Goal: Task Accomplishment & Management: Manage account settings

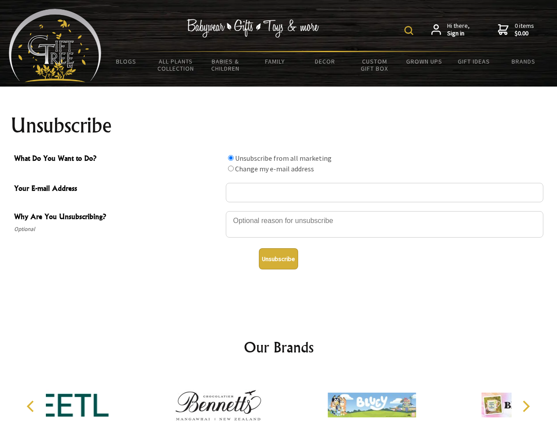
click at [410, 30] on img at bounding box center [409, 30] width 9 height 9
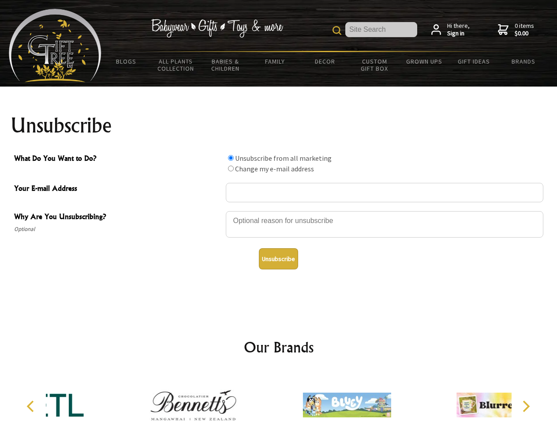
click at [279, 211] on div at bounding box center [385, 225] width 318 height 31
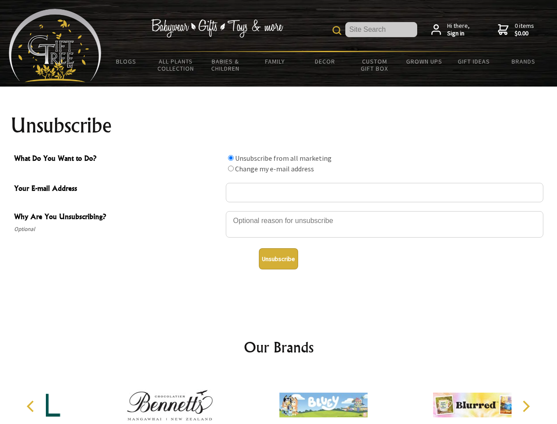
click at [231, 158] on input "What Do You Want to Do?" at bounding box center [231, 158] width 6 height 6
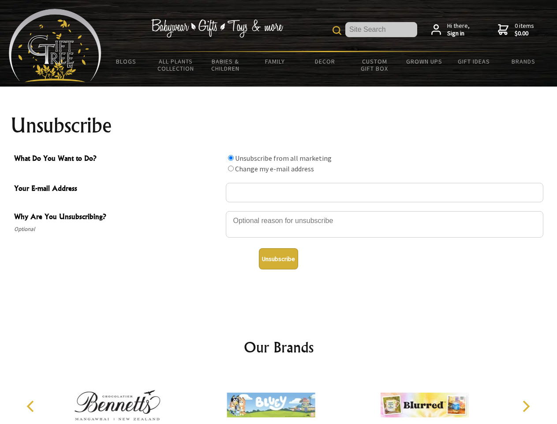
click at [231, 168] on input "What Do You Want to Do?" at bounding box center [231, 168] width 6 height 6
radio input "true"
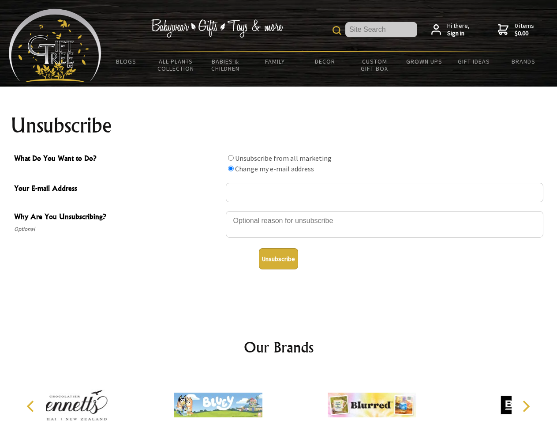
click at [278, 259] on button "Unsubscribe" at bounding box center [278, 258] width 39 height 21
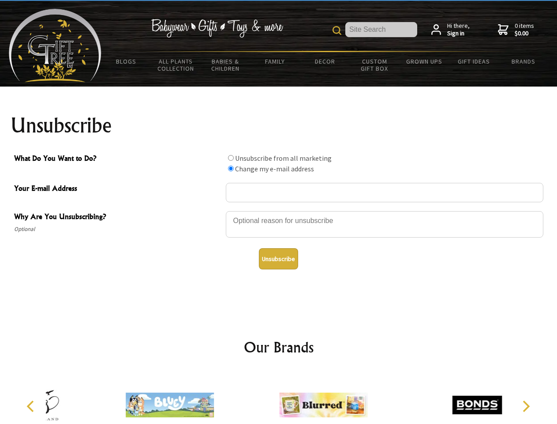
click at [279, 398] on img at bounding box center [323, 405] width 88 height 66
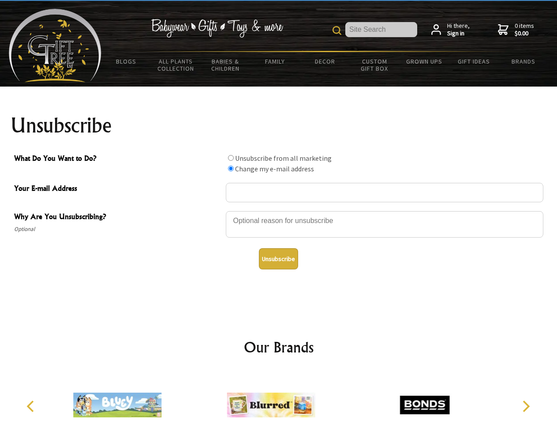
click at [32, 406] on icon "Previous" at bounding box center [31, 405] width 11 height 11
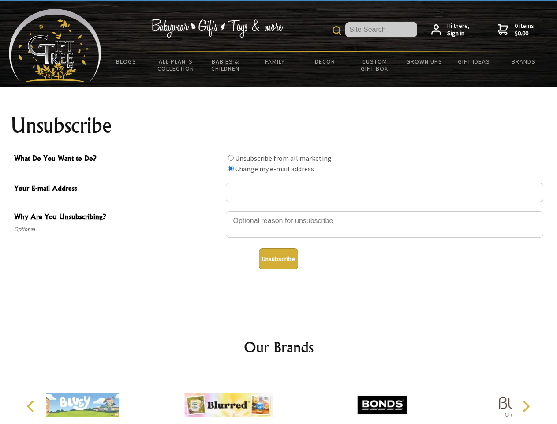
click at [526, 406] on icon "Next" at bounding box center [525, 405] width 11 height 11
